Goal: Task Accomplishment & Management: Use online tool/utility

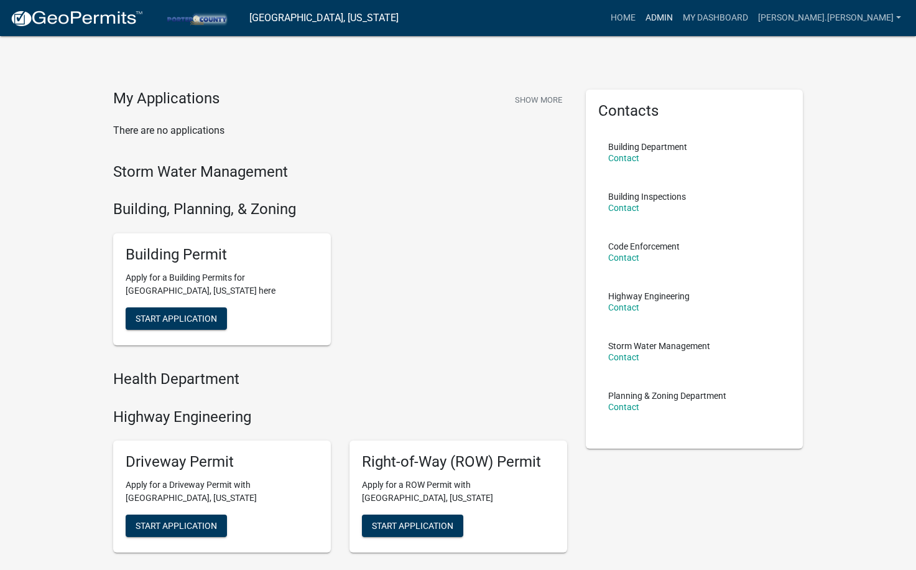
click at [678, 19] on link "Admin" at bounding box center [658, 18] width 37 height 24
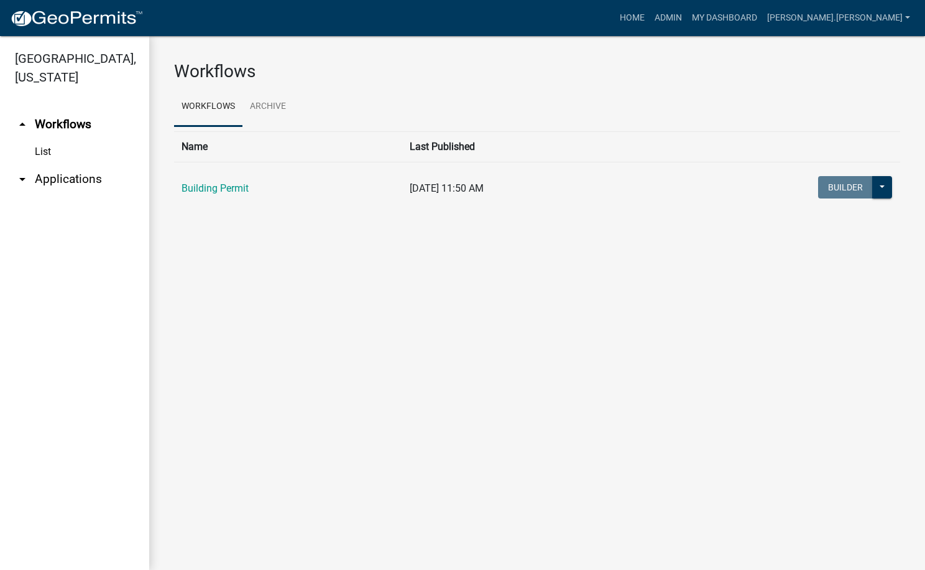
click at [70, 164] on link "arrow_drop_down Applications" at bounding box center [74, 179] width 149 height 30
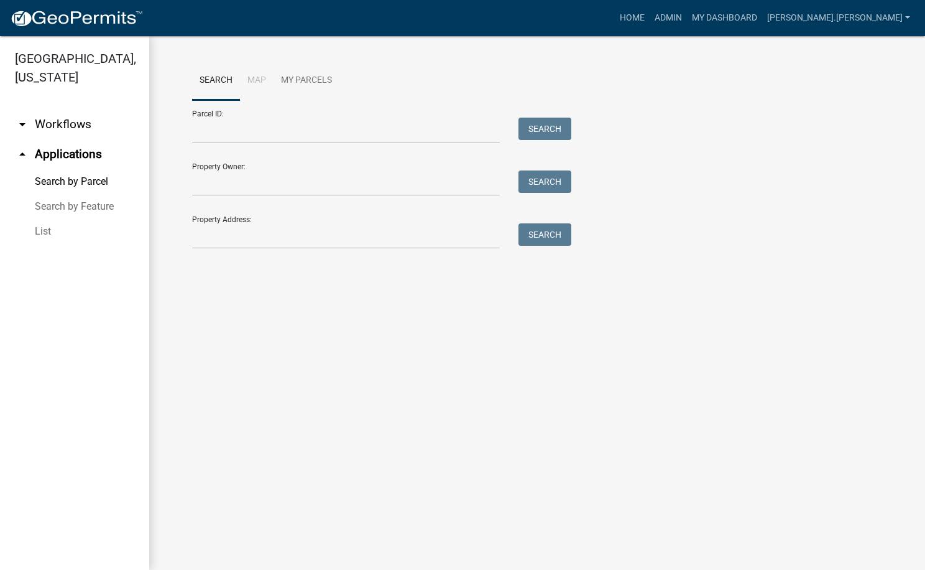
drag, startPoint x: 232, startPoint y: 144, endPoint x: 232, endPoint y: 135, distance: 8.7
click at [232, 138] on form "Parcel ID: Search Property Owner: Search Property Address: Search" at bounding box center [378, 174] width 373 height 149
click at [232, 130] on input "Parcel ID:" at bounding box center [346, 130] width 308 height 25
paste input "64-08-03-101-001.000-019"
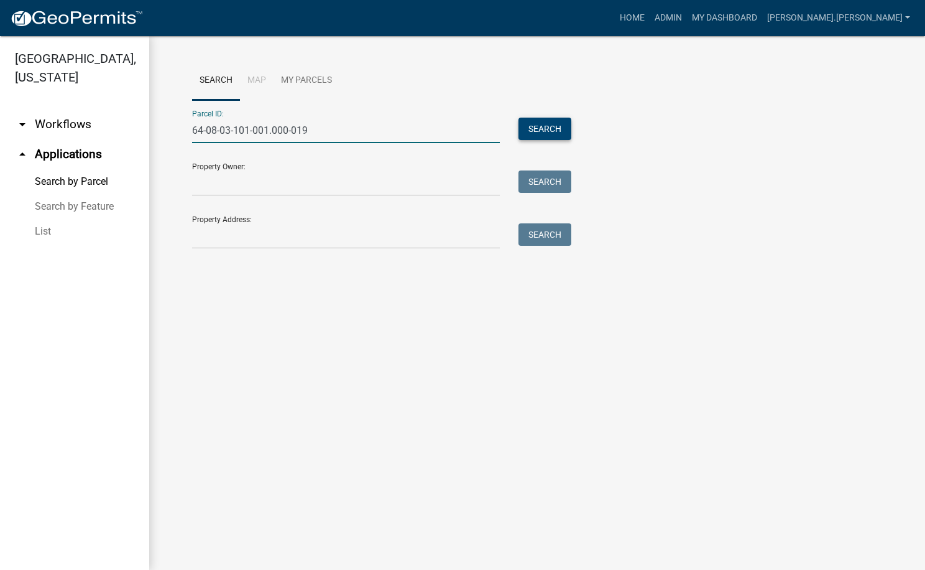
type input "64-08-03-101-001.000-019"
click at [563, 129] on button "Search" at bounding box center [545, 129] width 53 height 22
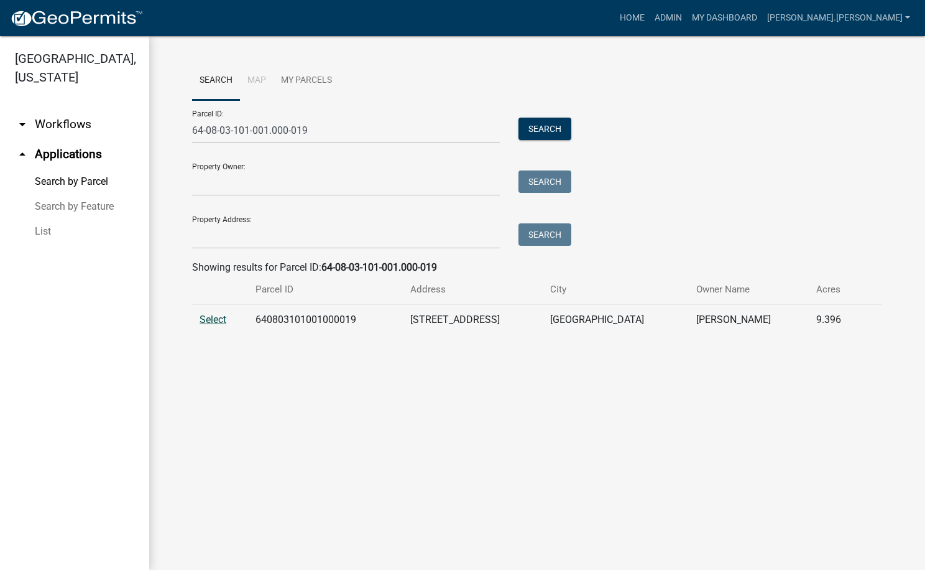
click at [212, 320] on span "Select" at bounding box center [213, 319] width 27 height 12
